Goal: Obtain resource: Obtain resource

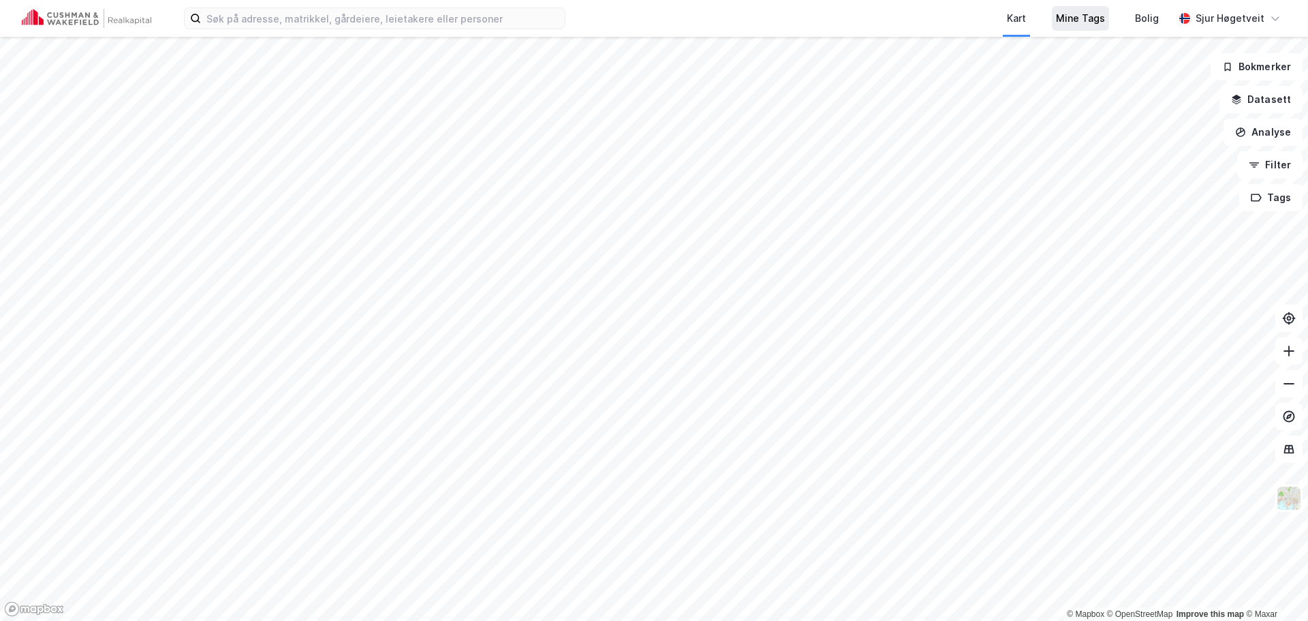
click at [1087, 20] on div "Mine Tags" at bounding box center [1080, 18] width 49 height 16
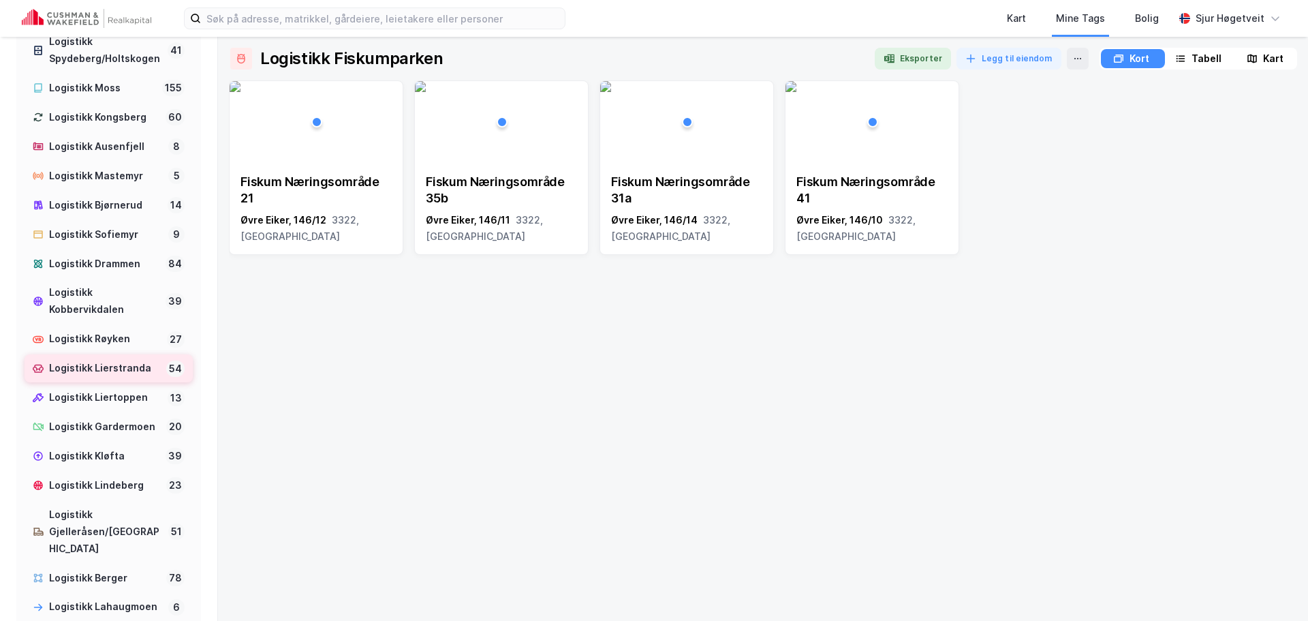
scroll to position [681, 0]
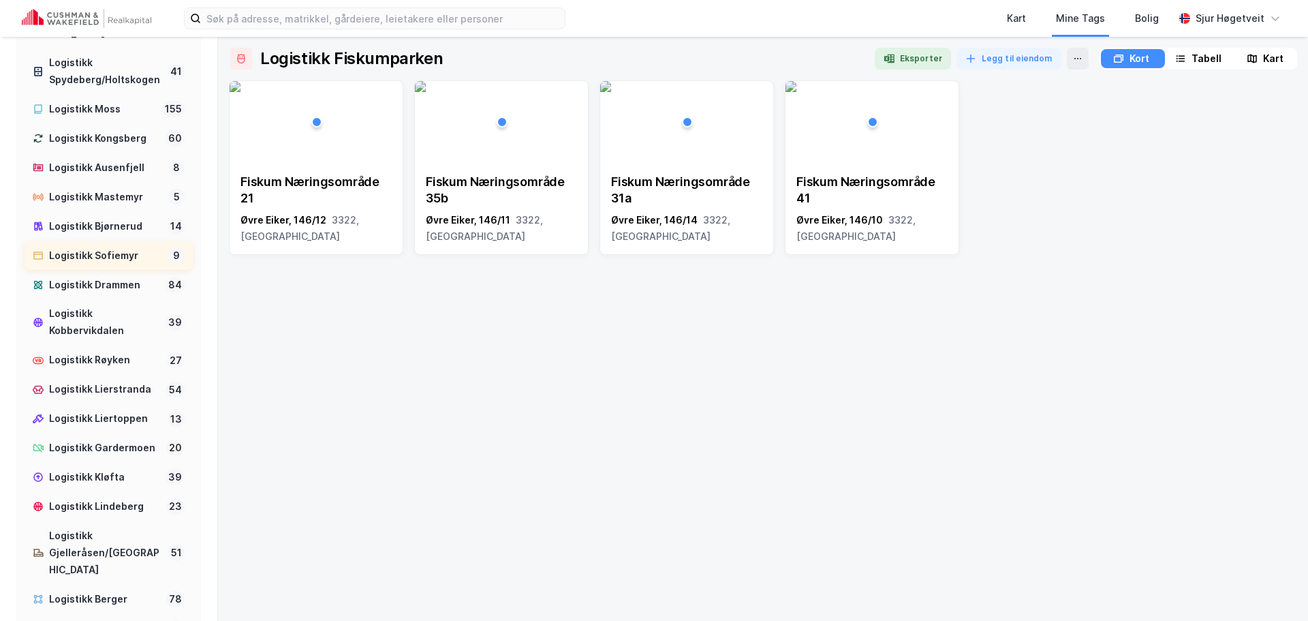
click at [120, 264] on div "Logistikk Sofiemyr" at bounding box center [106, 255] width 114 height 17
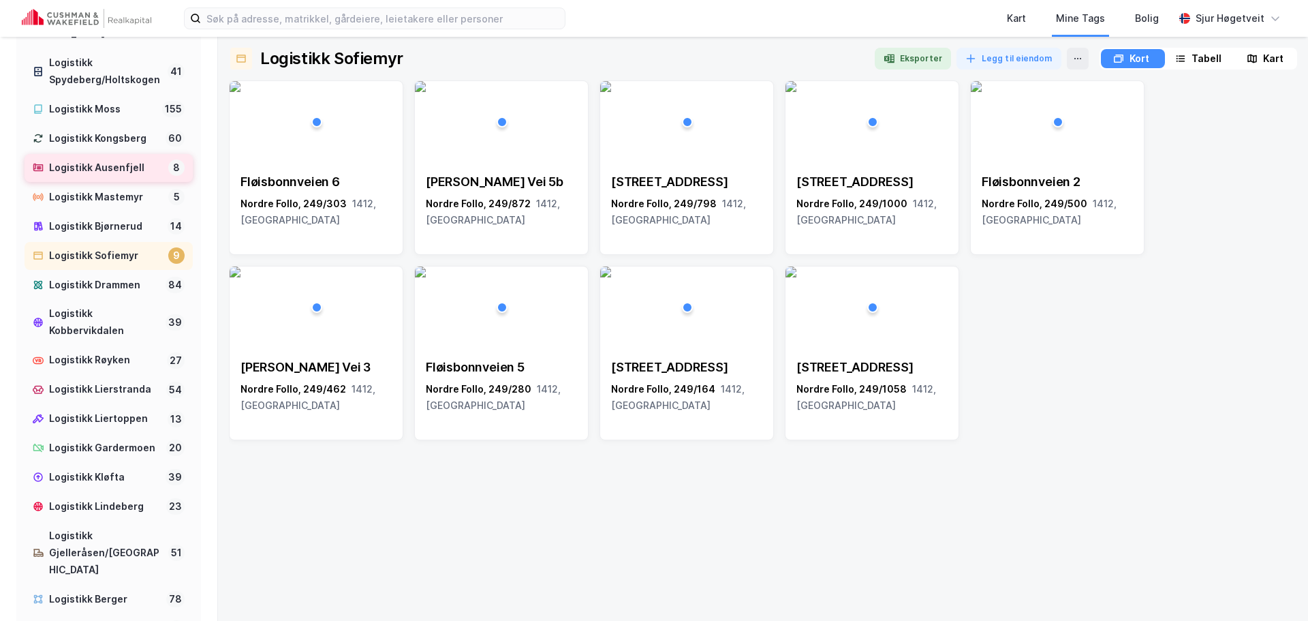
click at [74, 176] on div "Logistikk Ausenfjell" at bounding box center [106, 167] width 114 height 17
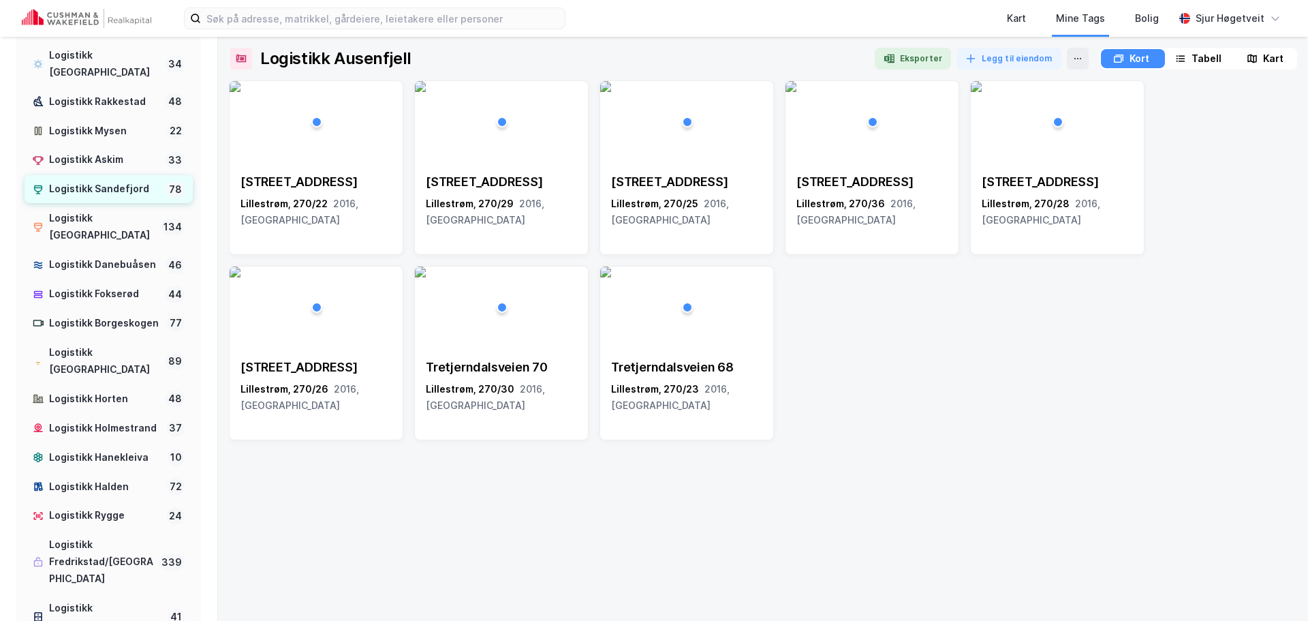
scroll to position [68, 0]
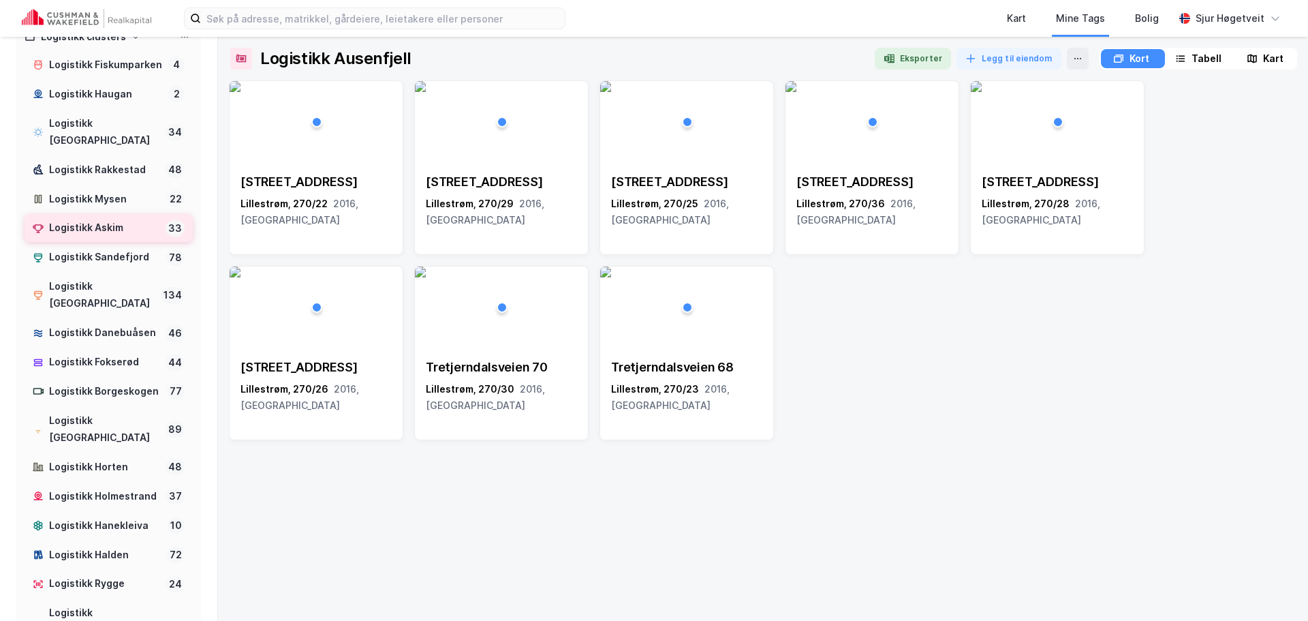
click at [121, 222] on div "Logistikk Askim" at bounding box center [104, 227] width 111 height 17
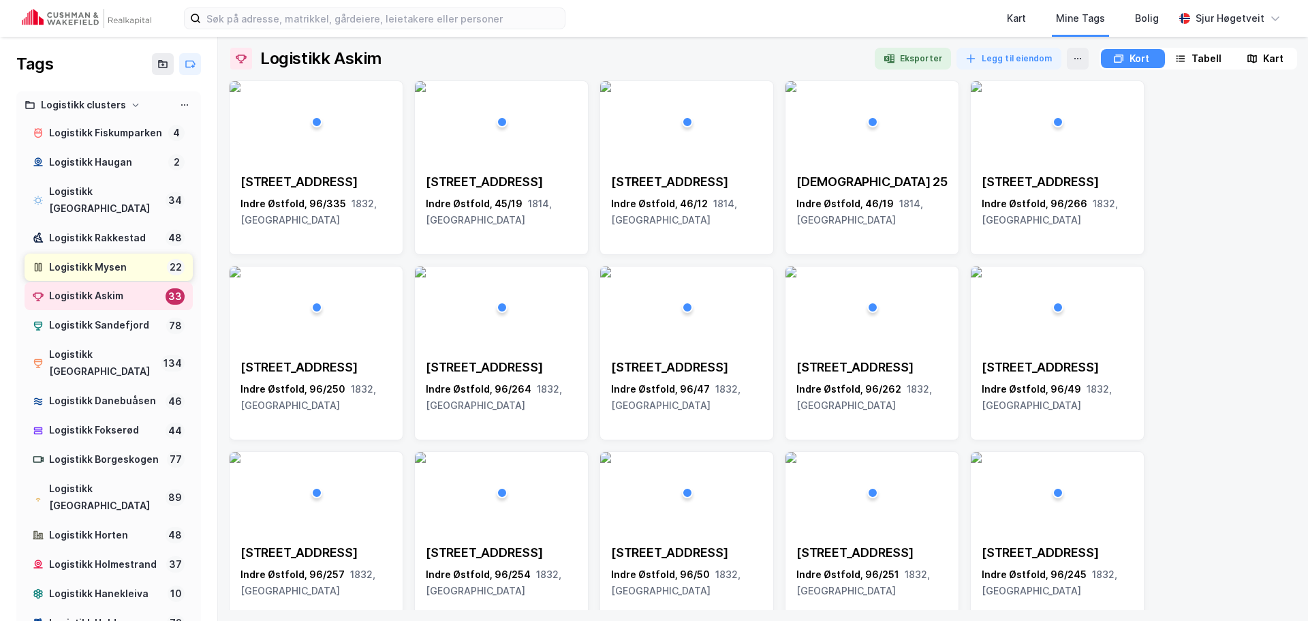
click at [120, 255] on div "Logistikk Mysen 22" at bounding box center [109, 267] width 168 height 28
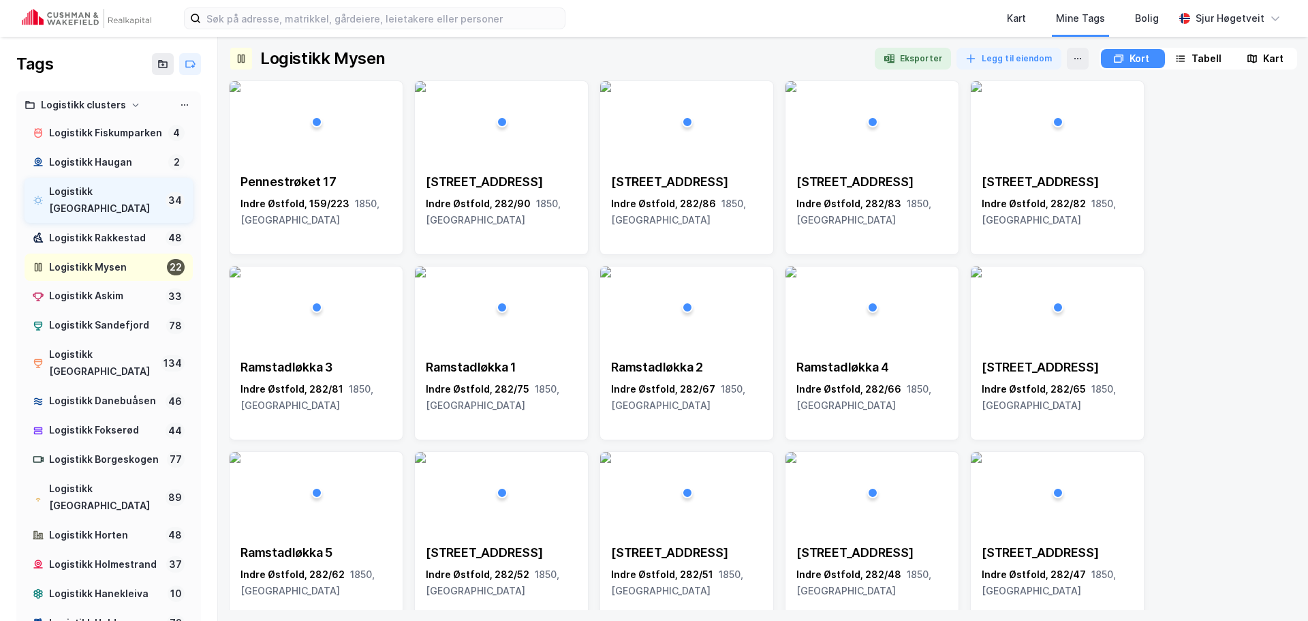
click at [116, 210] on div "Logistikk [GEOGRAPHIC_DATA]" at bounding box center [104, 200] width 111 height 34
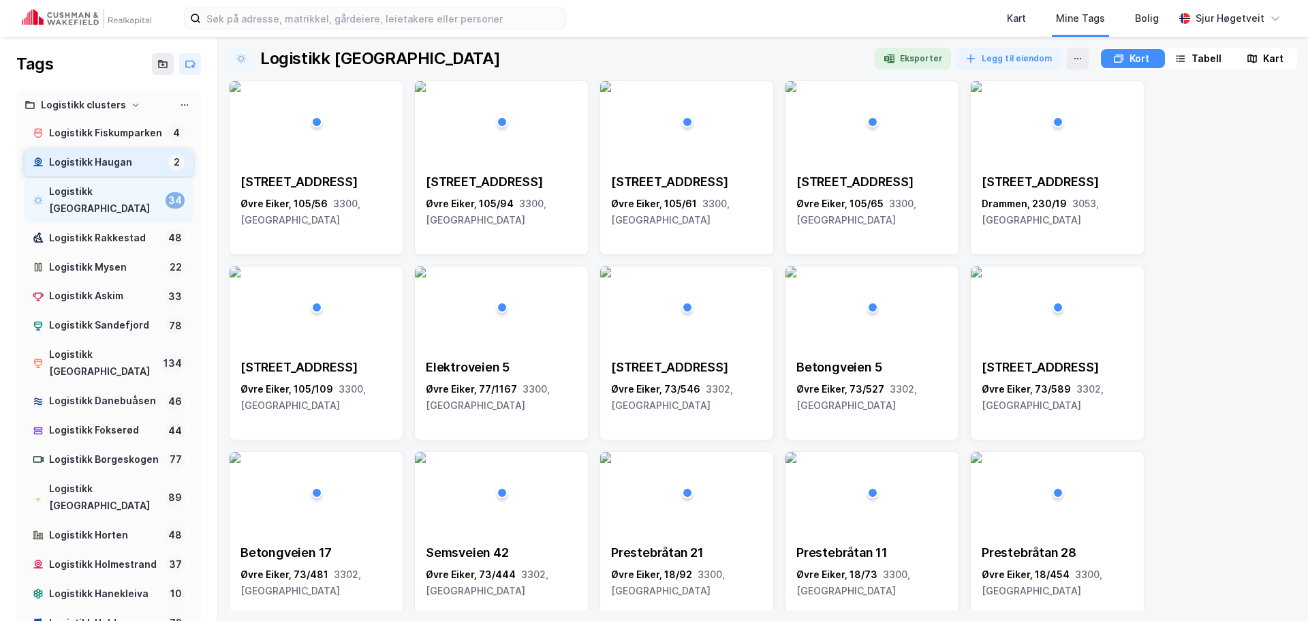
click at [121, 171] on div "Logistikk Haugan" at bounding box center [106, 162] width 114 height 17
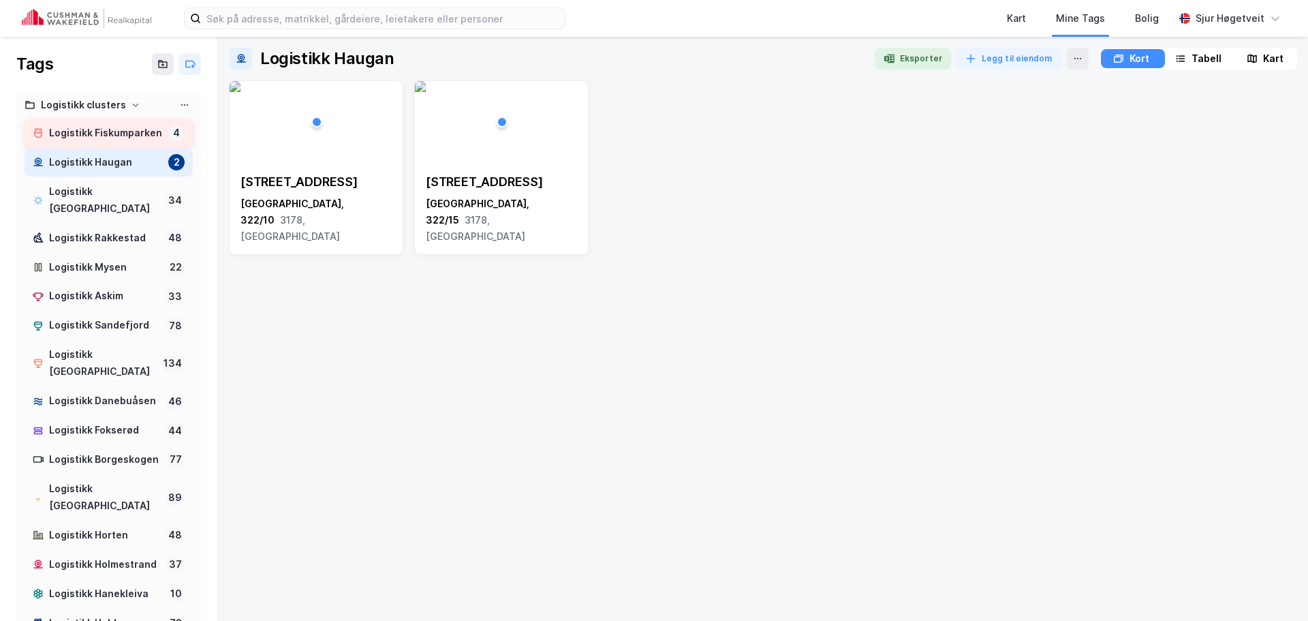
click at [118, 142] on div "Logistikk Fiskumparken" at bounding box center [106, 133] width 114 height 17
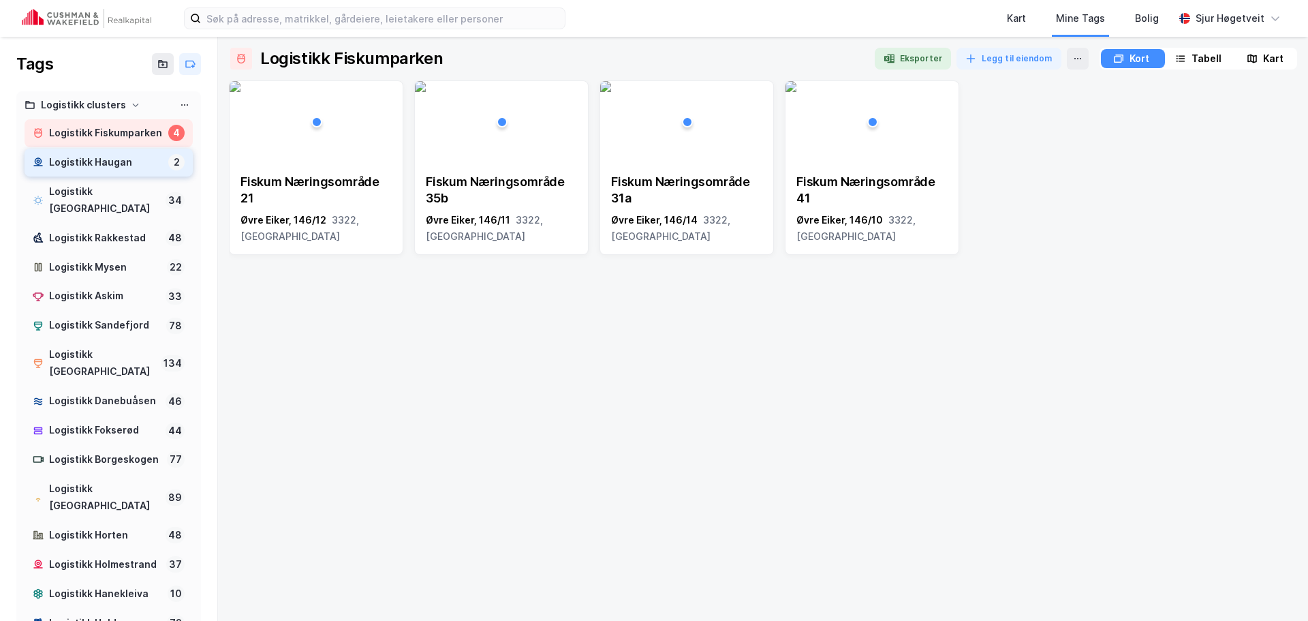
click at [113, 171] on div "Logistikk Haugan" at bounding box center [106, 162] width 114 height 17
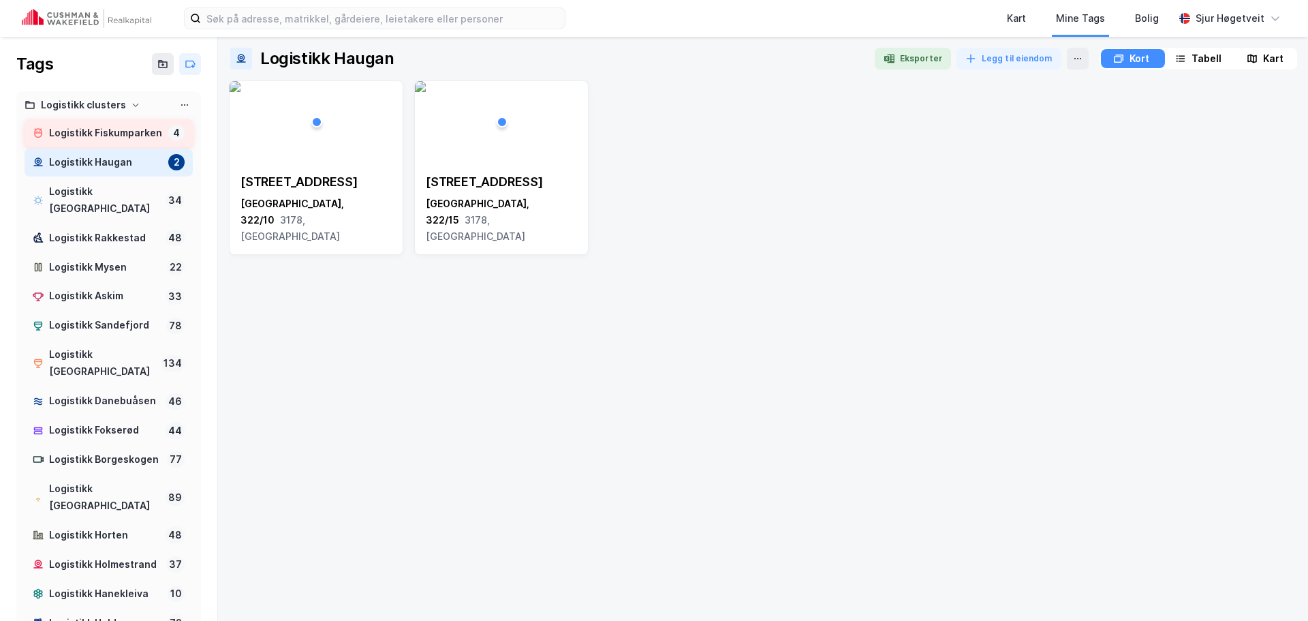
click at [112, 142] on div "Logistikk Fiskumparken" at bounding box center [106, 133] width 114 height 17
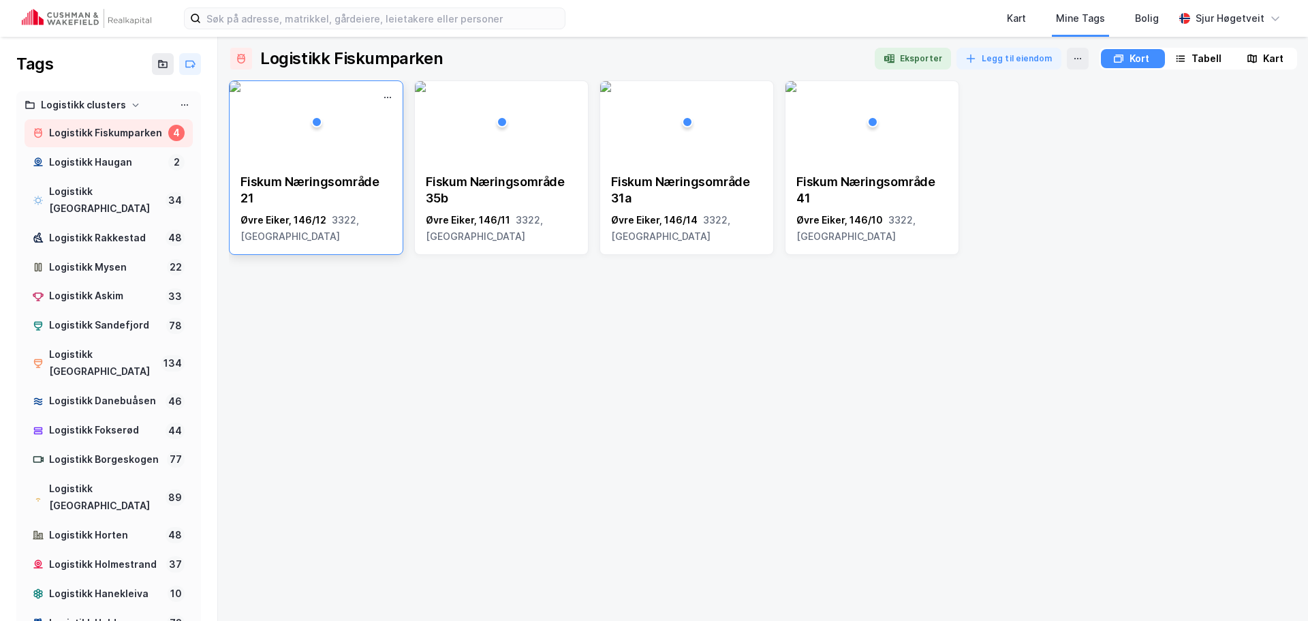
click at [240, 92] on img at bounding box center [235, 86] width 11 height 11
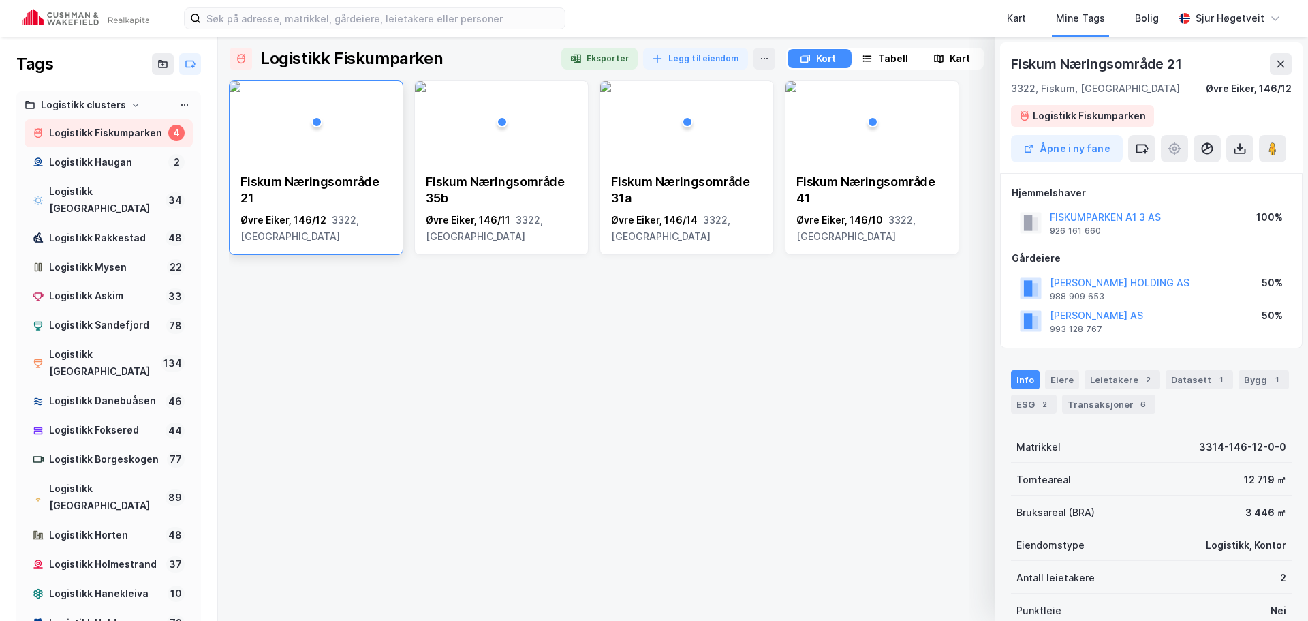
click at [895, 331] on div "Fiskum Næringsområde 21 [GEOGRAPHIC_DATA], 146/12 3322, [GEOGRAPHIC_DATA] Fisku…" at bounding box center [763, 344] width 1068 height 529
click at [944, 59] on div "Kart" at bounding box center [951, 58] width 61 height 19
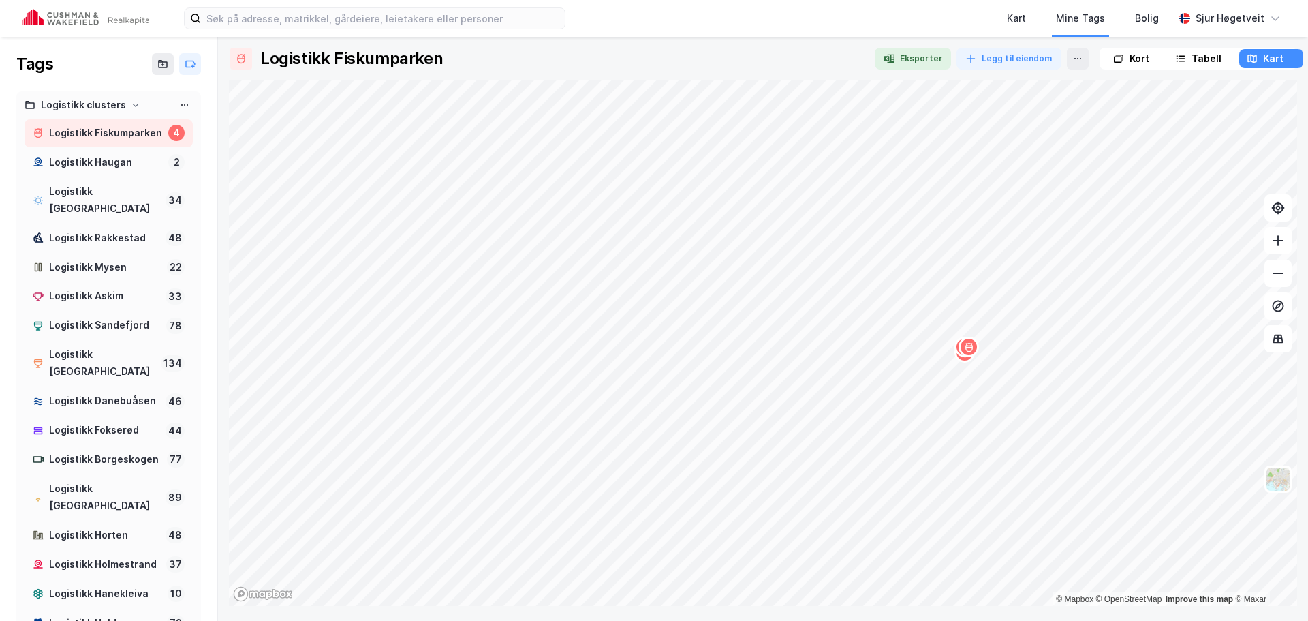
click at [1119, 49] on div "Kort" at bounding box center [1131, 58] width 61 height 19
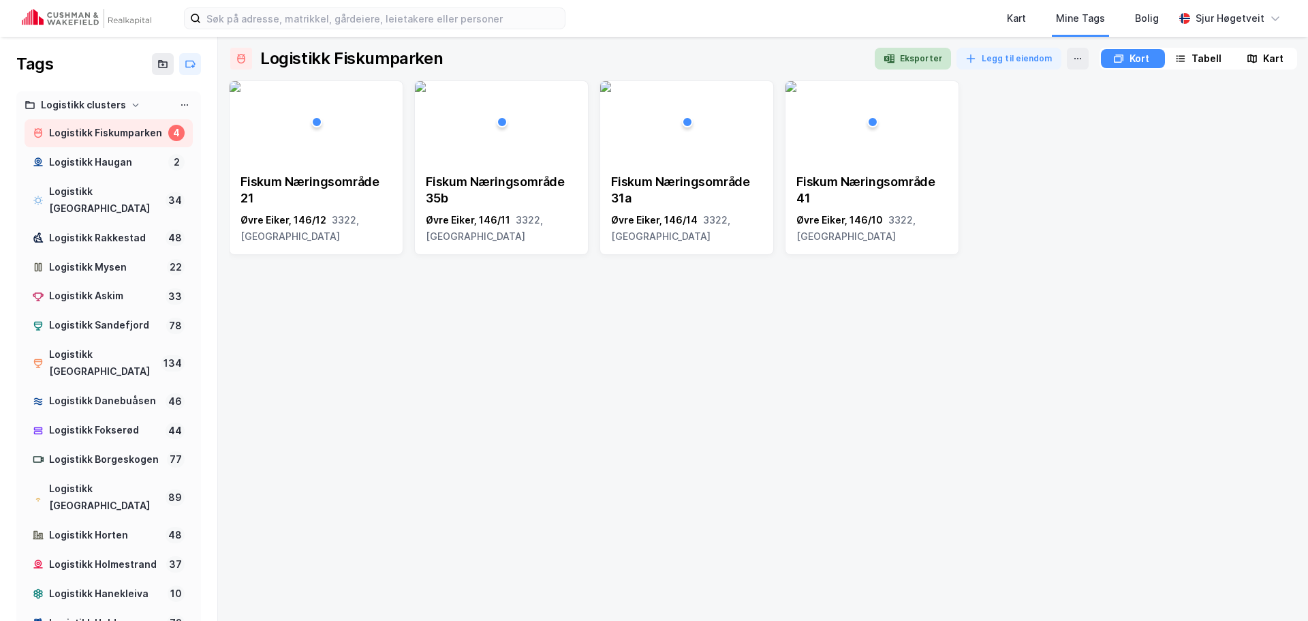
click at [929, 53] on button "Eksporter" at bounding box center [913, 59] width 76 height 22
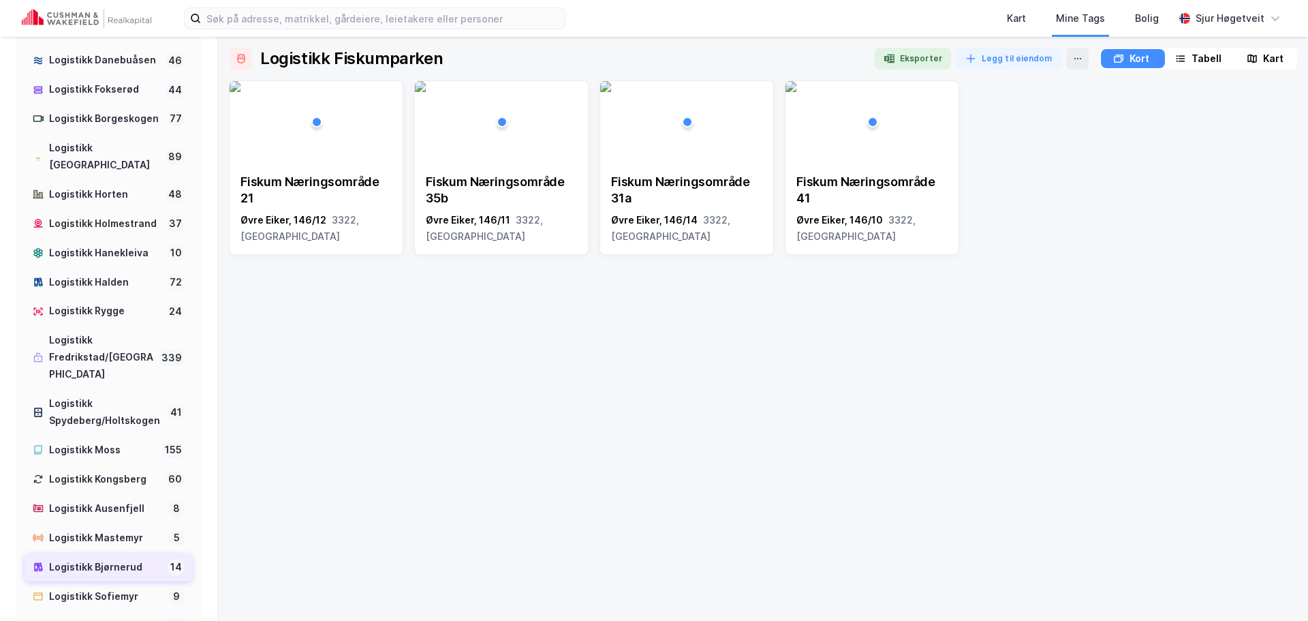
scroll to position [409, 0]
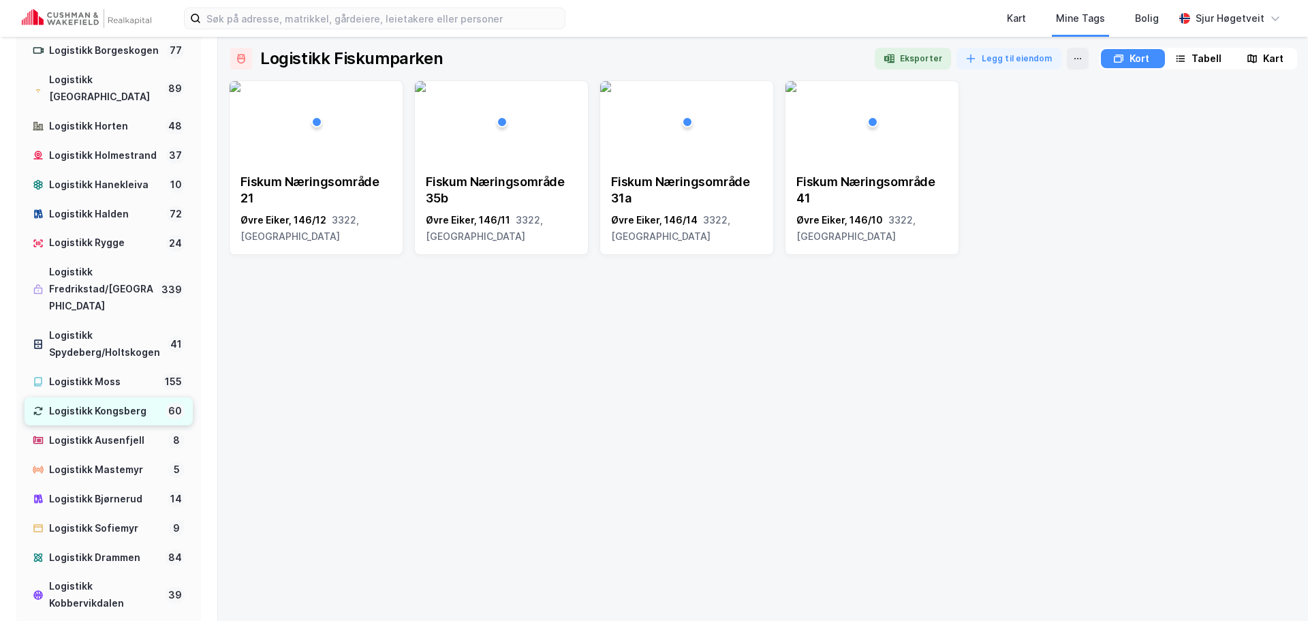
click at [123, 420] on div "Logistikk Kongsberg" at bounding box center [104, 411] width 111 height 17
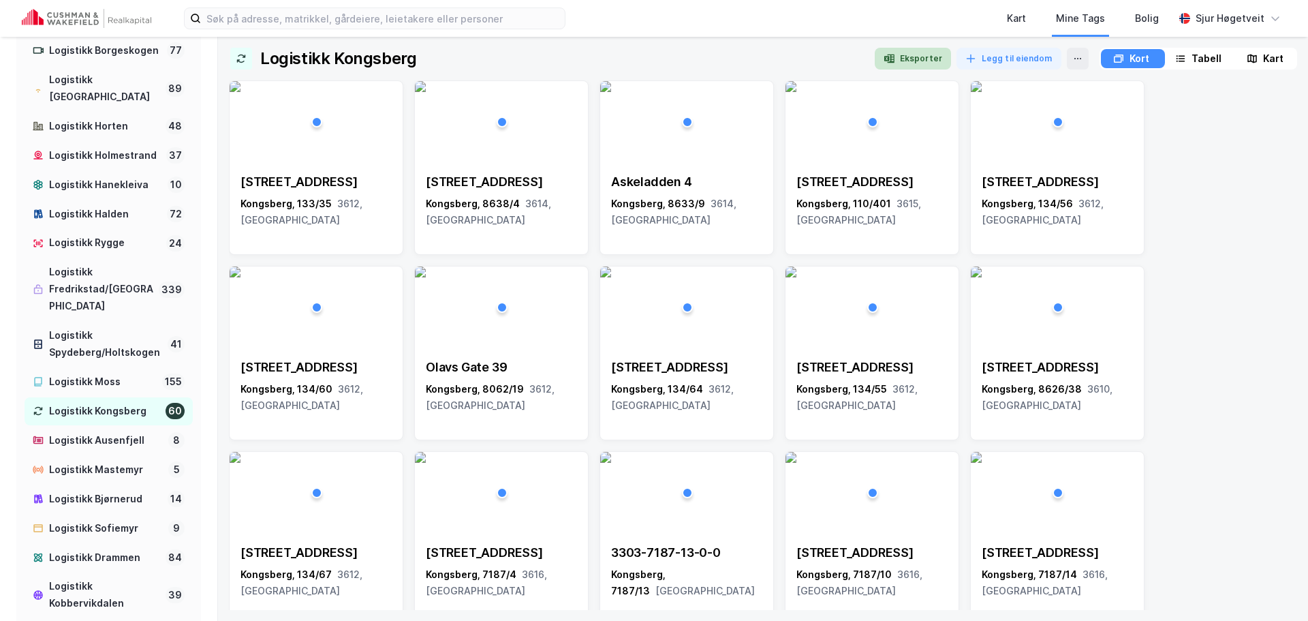
click at [905, 53] on button "Eksporter" at bounding box center [913, 59] width 76 height 22
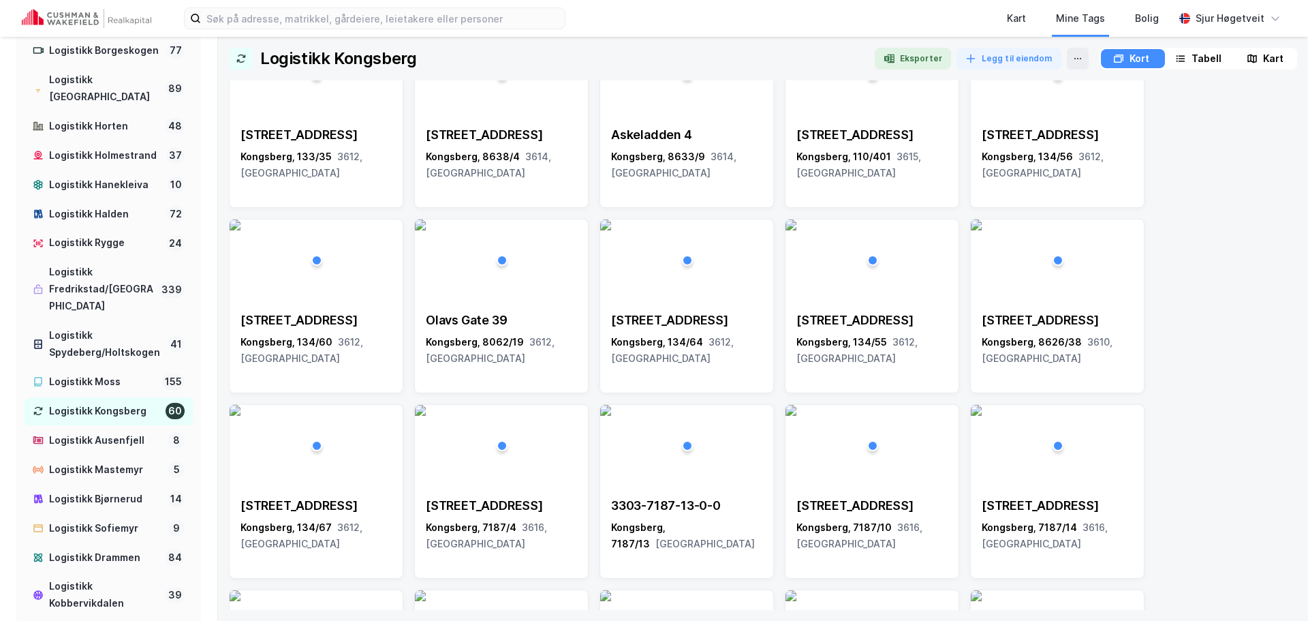
scroll to position [68, 0]
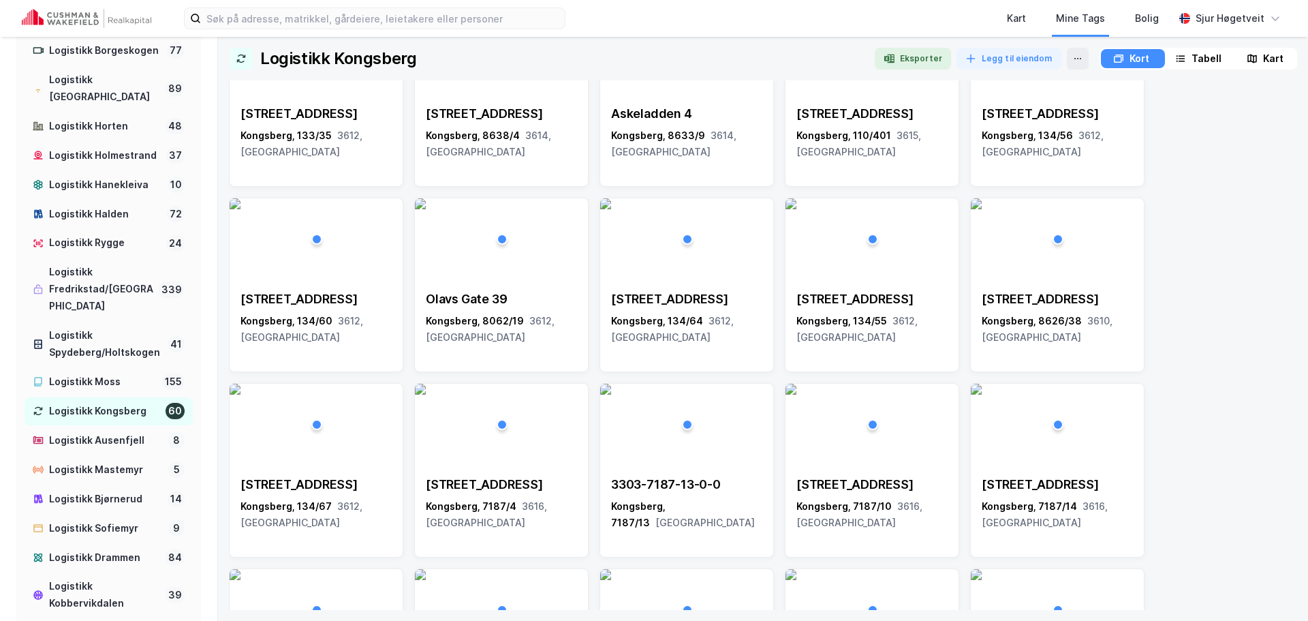
click at [426, 394] on img at bounding box center [420, 389] width 11 height 11
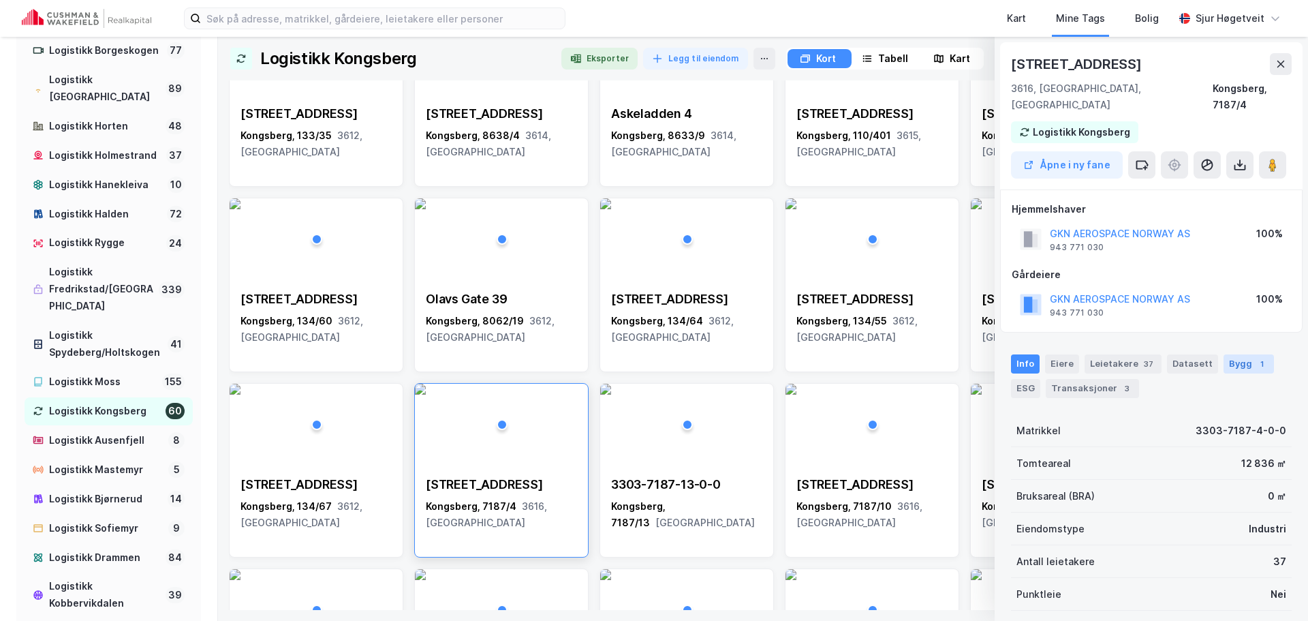
click at [1235, 354] on div "Bygg 1" at bounding box center [1249, 363] width 50 height 19
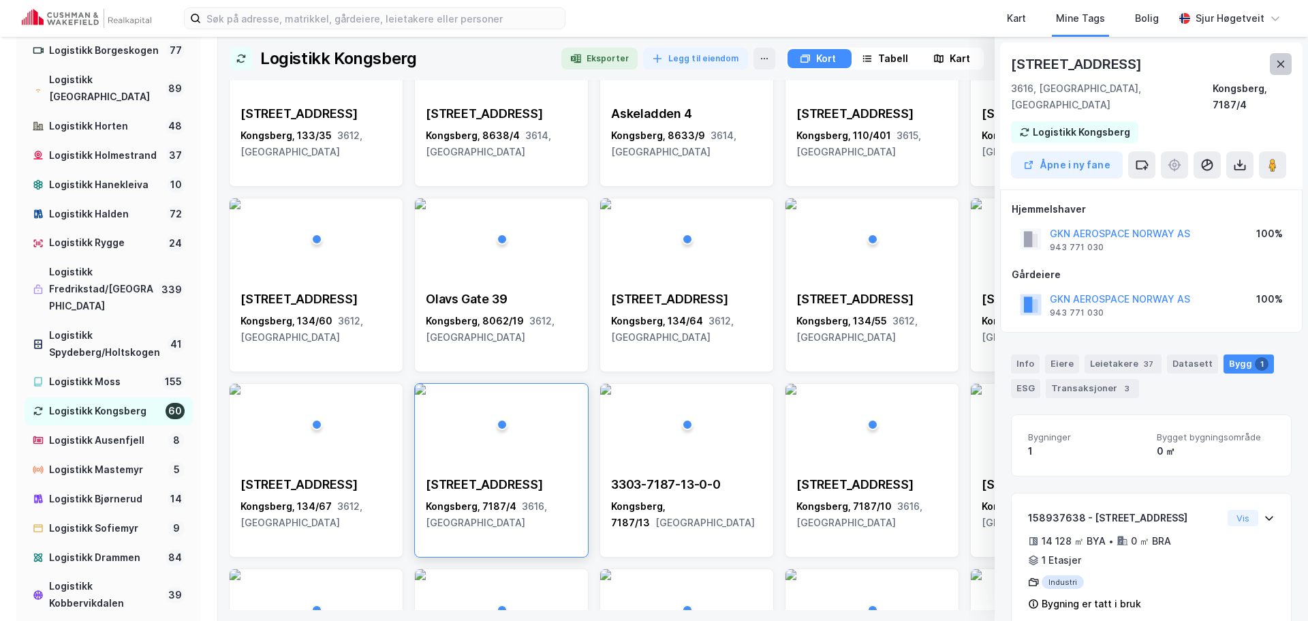
click at [1286, 61] on button at bounding box center [1281, 64] width 22 height 22
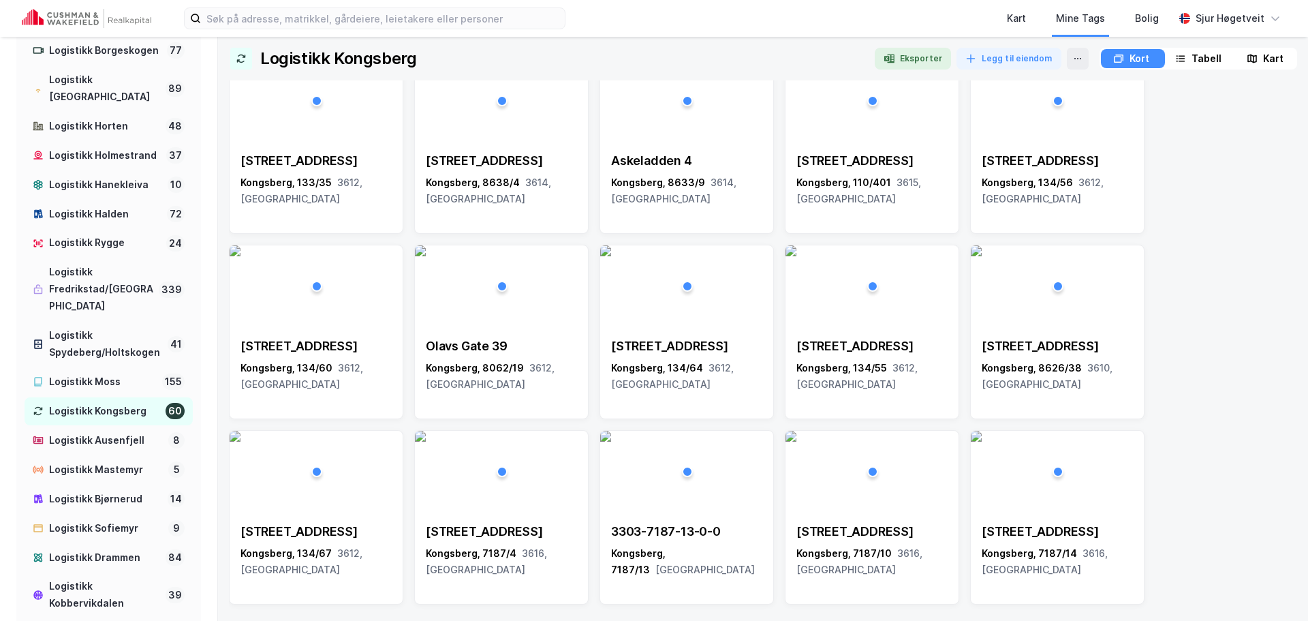
scroll to position [0, 0]
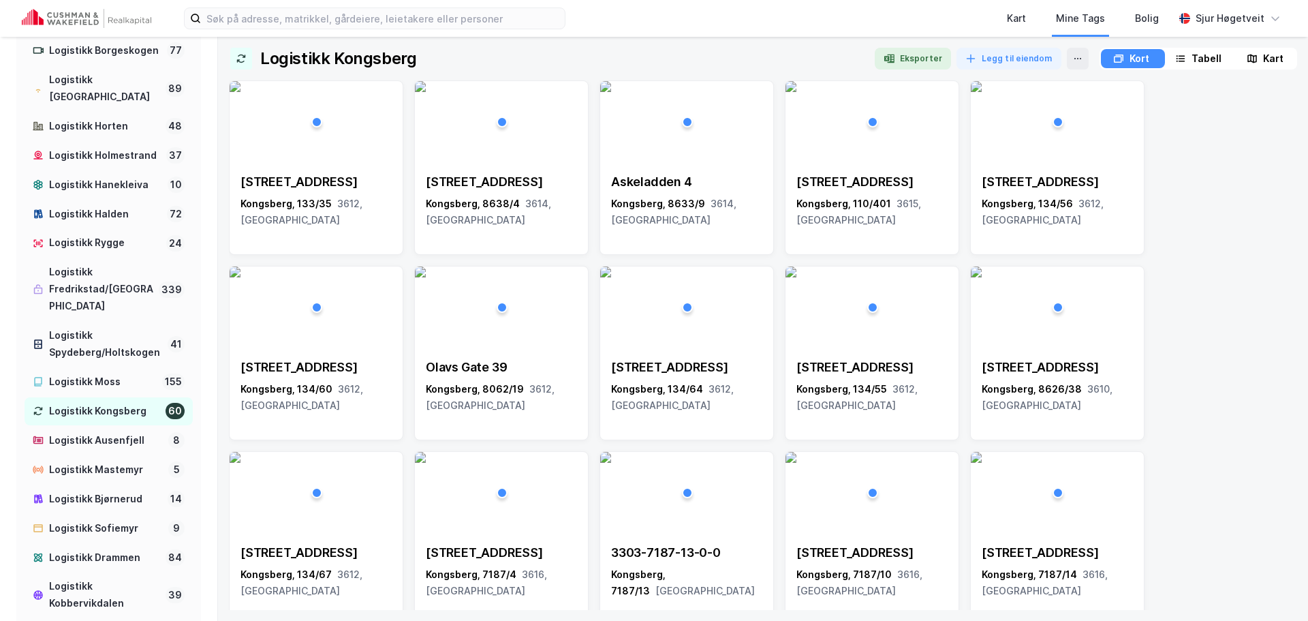
click at [101, 22] on img at bounding box center [86, 18] width 129 height 19
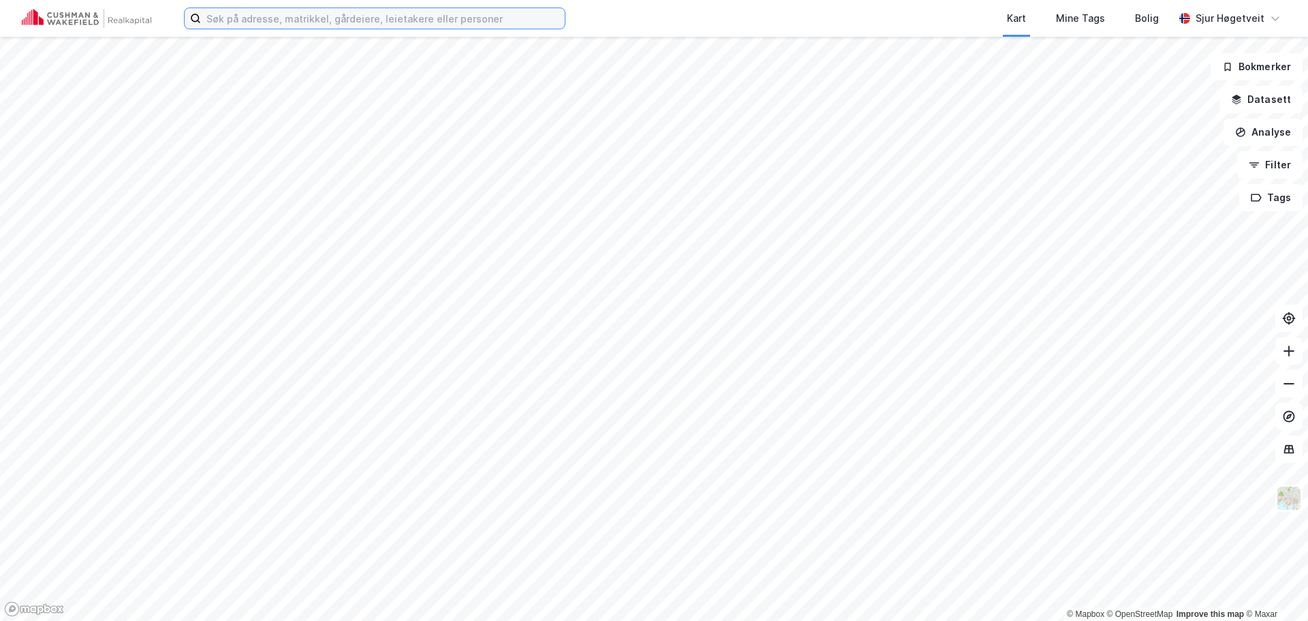
click at [234, 18] on input at bounding box center [383, 18] width 364 height 20
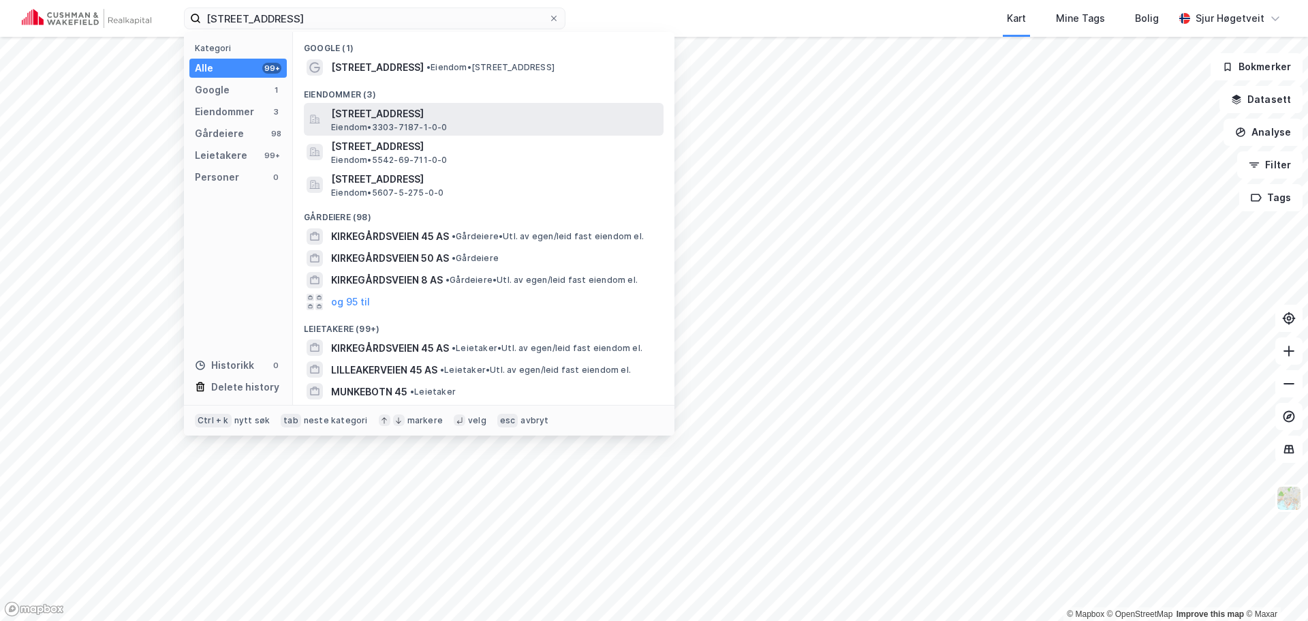
click at [617, 127] on div "[STREET_ADDRESS] Eiendom • 3303-7187-1-0-0" at bounding box center [496, 119] width 330 height 27
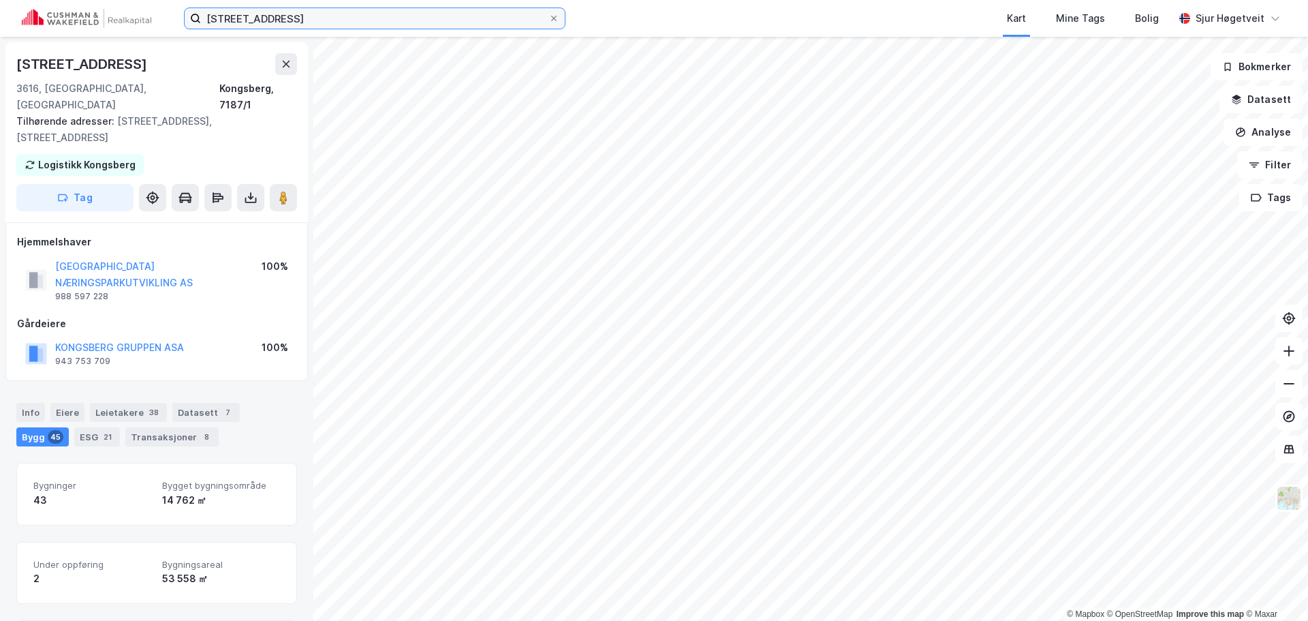
click at [319, 16] on input "[STREET_ADDRESS]" at bounding box center [374, 18] width 347 height 20
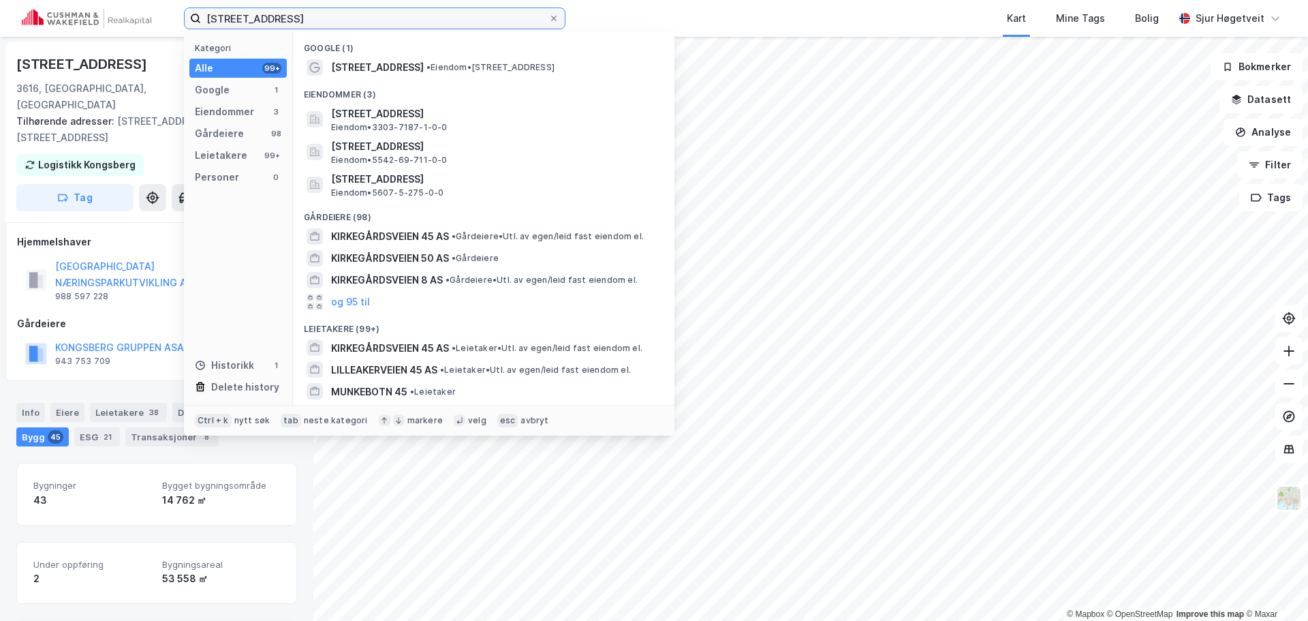
click at [320, 16] on input "[STREET_ADDRESS]" at bounding box center [374, 18] width 347 height 20
paste input "[STREET_ADDRESS]"
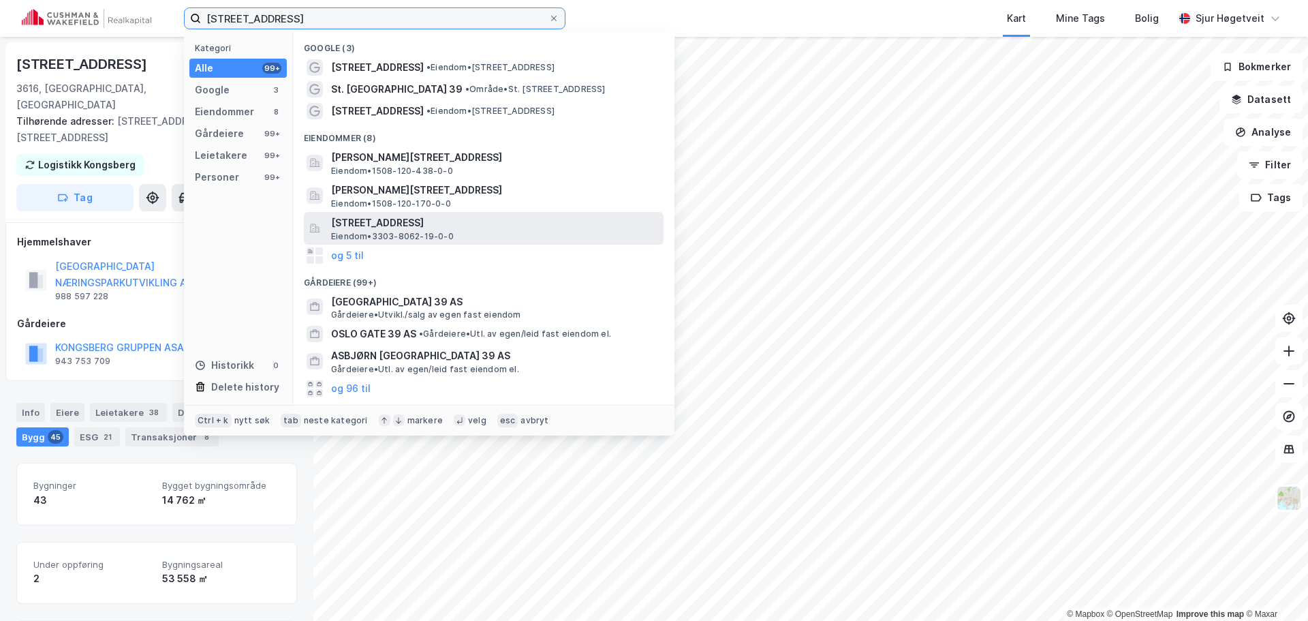
type input "[STREET_ADDRESS]"
click at [578, 215] on span "[STREET_ADDRESS]" at bounding box center [494, 223] width 327 height 16
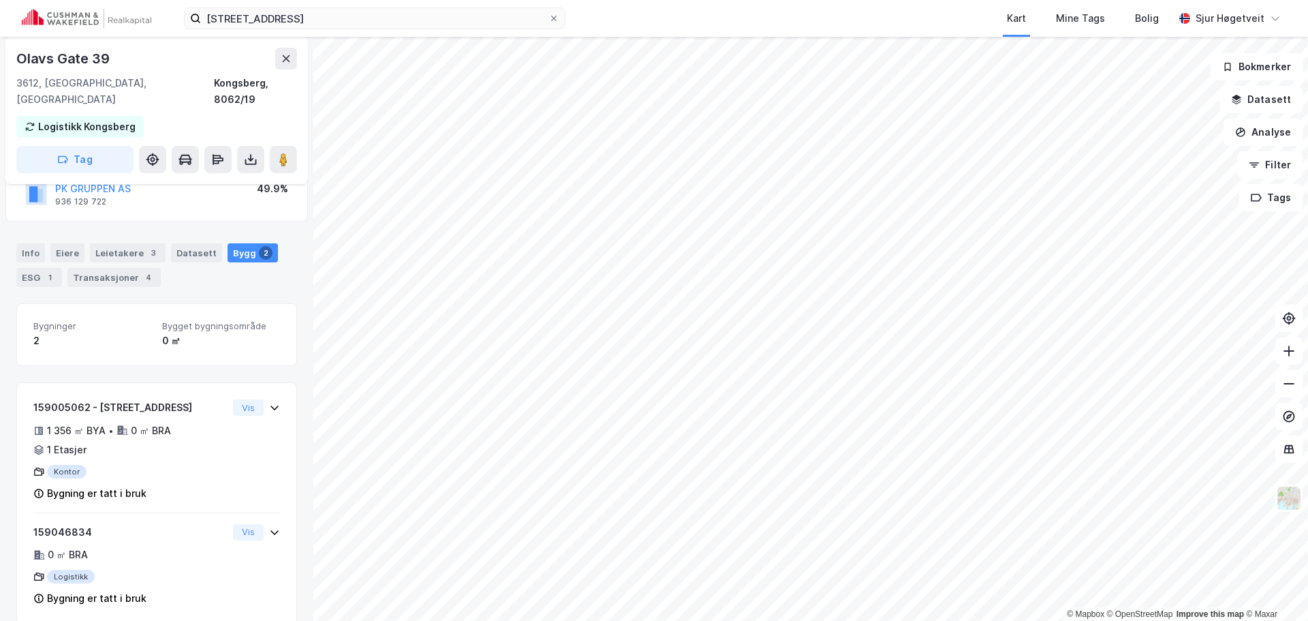
scroll to position [146, 0]
